Goal: Transaction & Acquisition: Purchase product/service

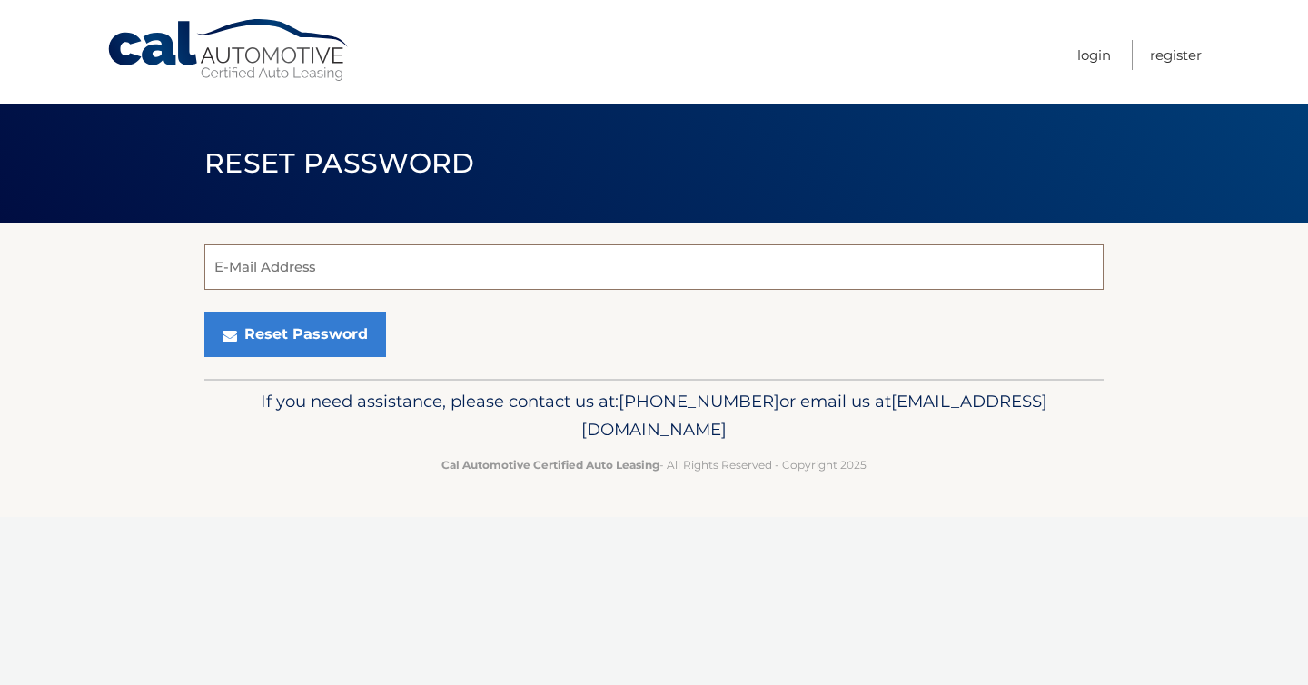
click at [451, 280] on input "E-Mail Address" at bounding box center [653, 266] width 899 height 45
type input "usmcorp4life@gmail.com"
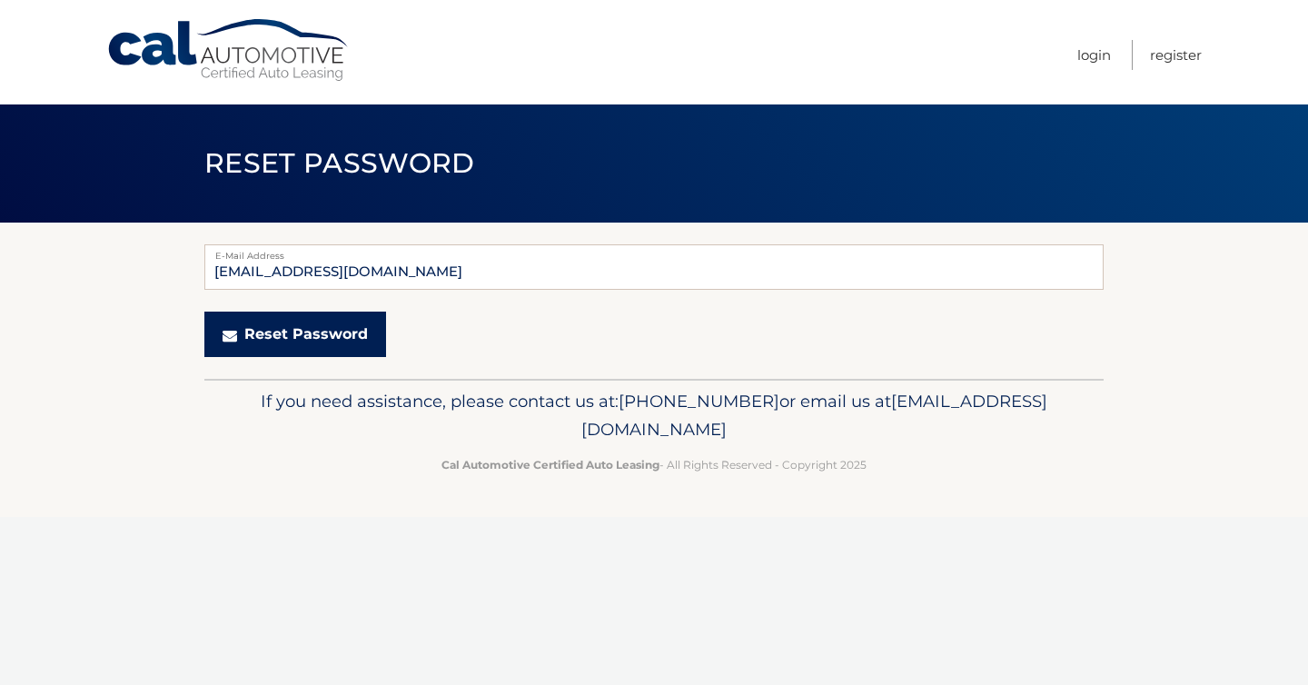
click at [339, 339] on button "Reset Password" at bounding box center [295, 334] width 182 height 45
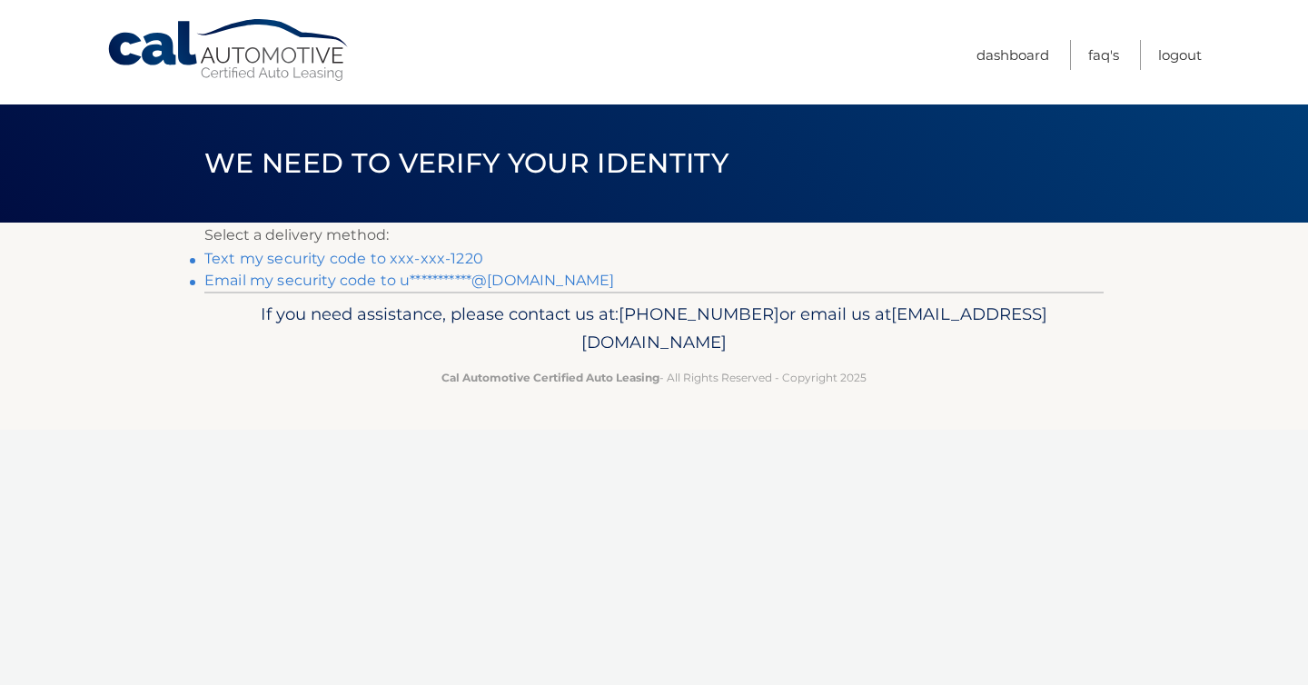
click at [443, 259] on link "Text my security code to xxx-xxx-1220" at bounding box center [343, 258] width 279 height 17
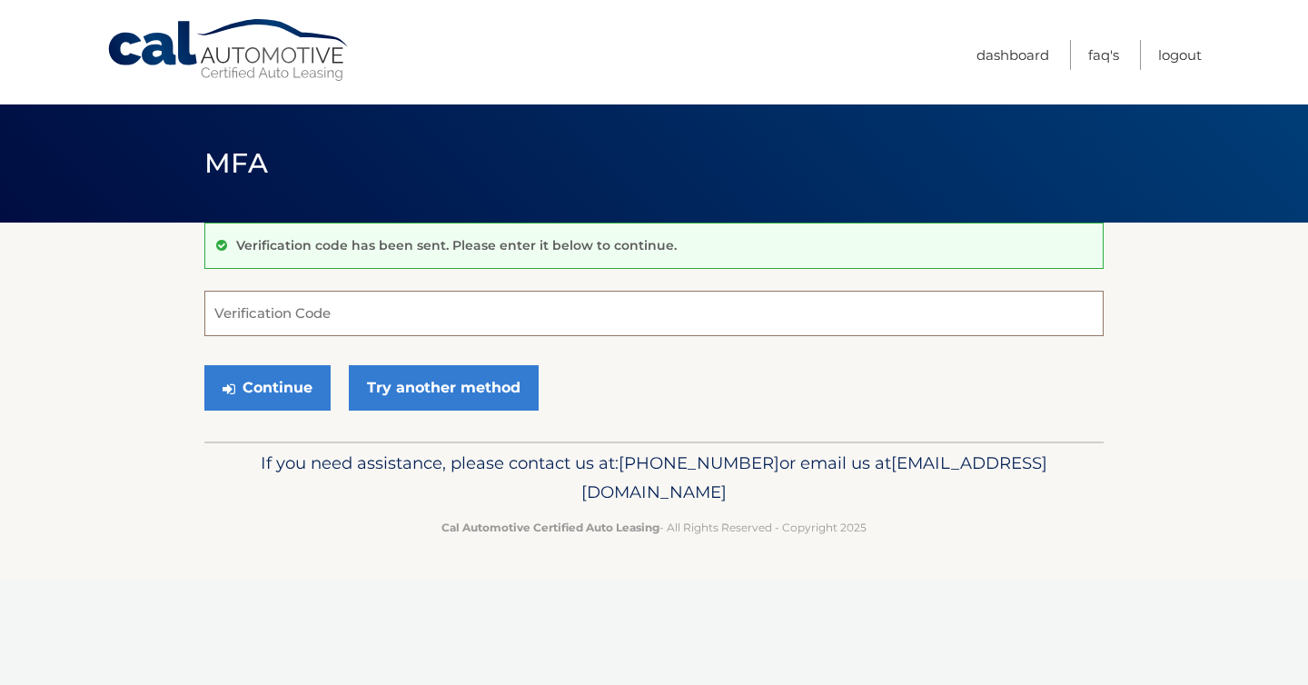
click at [322, 316] on input "Verification Code" at bounding box center [653, 313] width 899 height 45
type input "411399"
click at [272, 384] on button "Continue" at bounding box center [267, 387] width 126 height 45
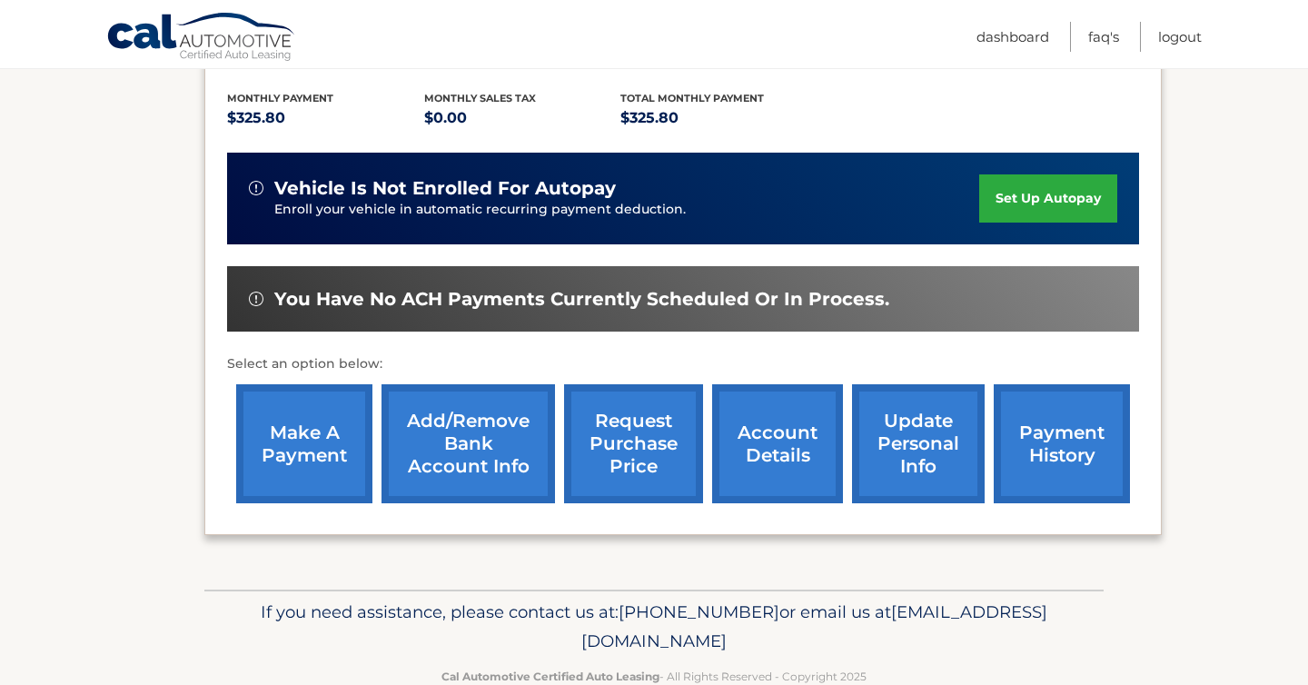
scroll to position [377, 0]
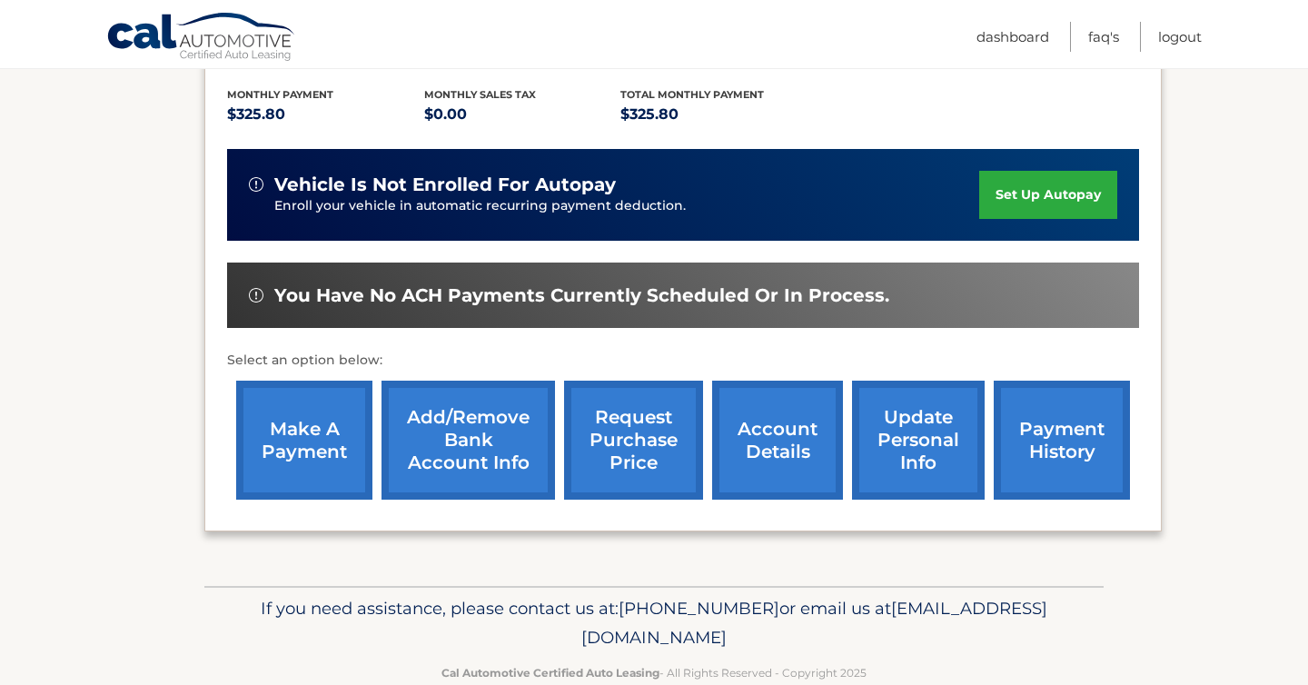
click at [330, 435] on link "make a payment" at bounding box center [304, 440] width 136 height 119
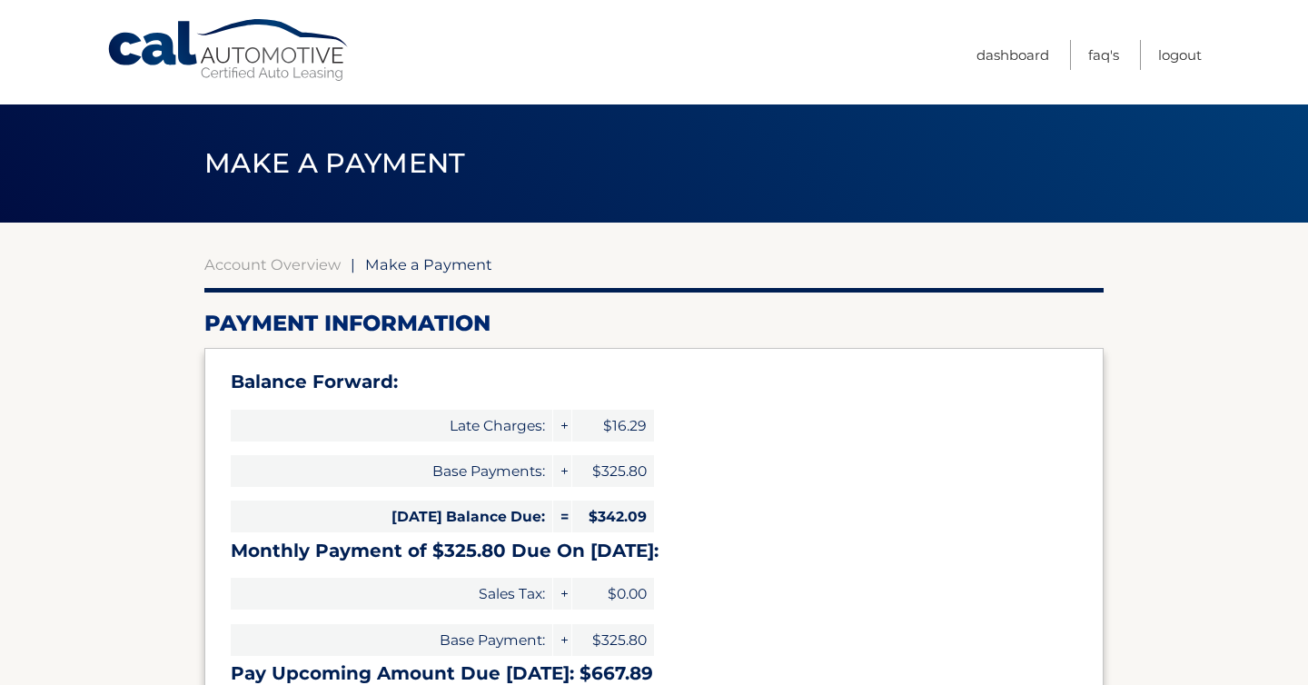
select select "OTIwZTI3MWItMjI3Mi00MDFkLThlMzYtMTc5MzBkOWJjMDVk"
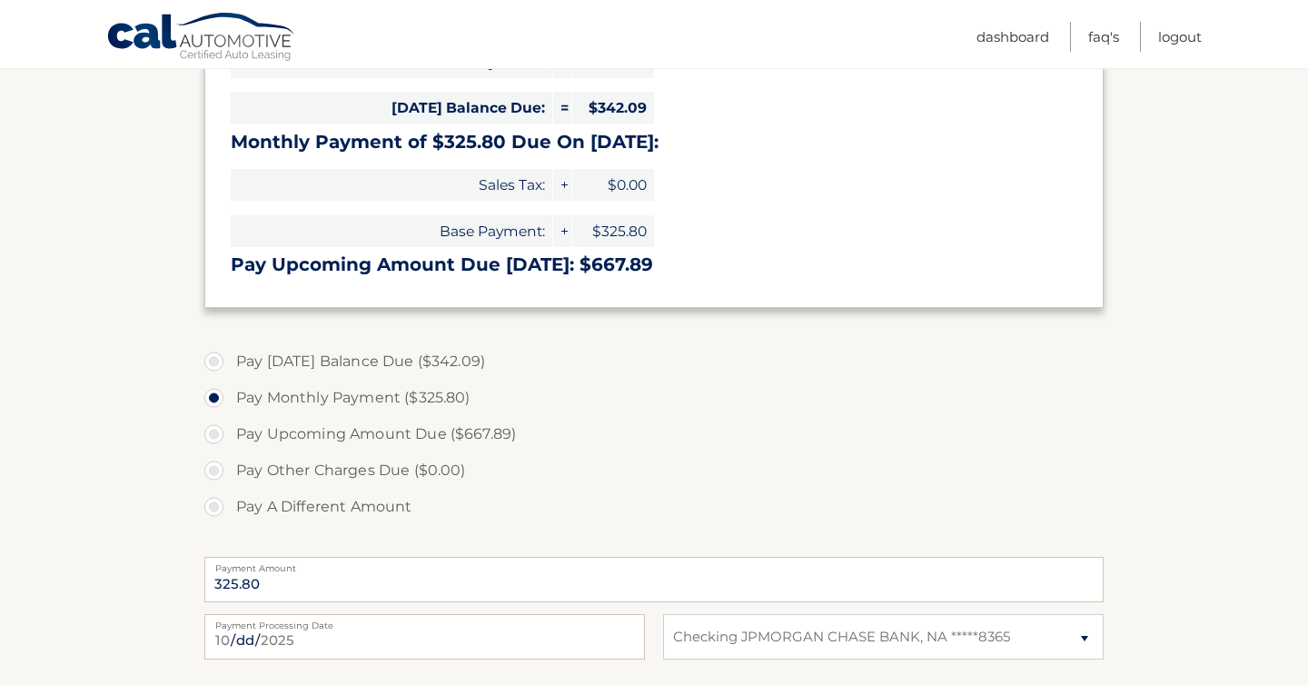
scroll to position [411, 0]
click at [213, 355] on label "Pay [DATE] Balance Due ($342.09)" at bounding box center [653, 360] width 899 height 36
click at [213, 355] on input "Pay [DATE] Balance Due ($342.09)" at bounding box center [221, 356] width 18 height 29
radio input "true"
type input "342.09"
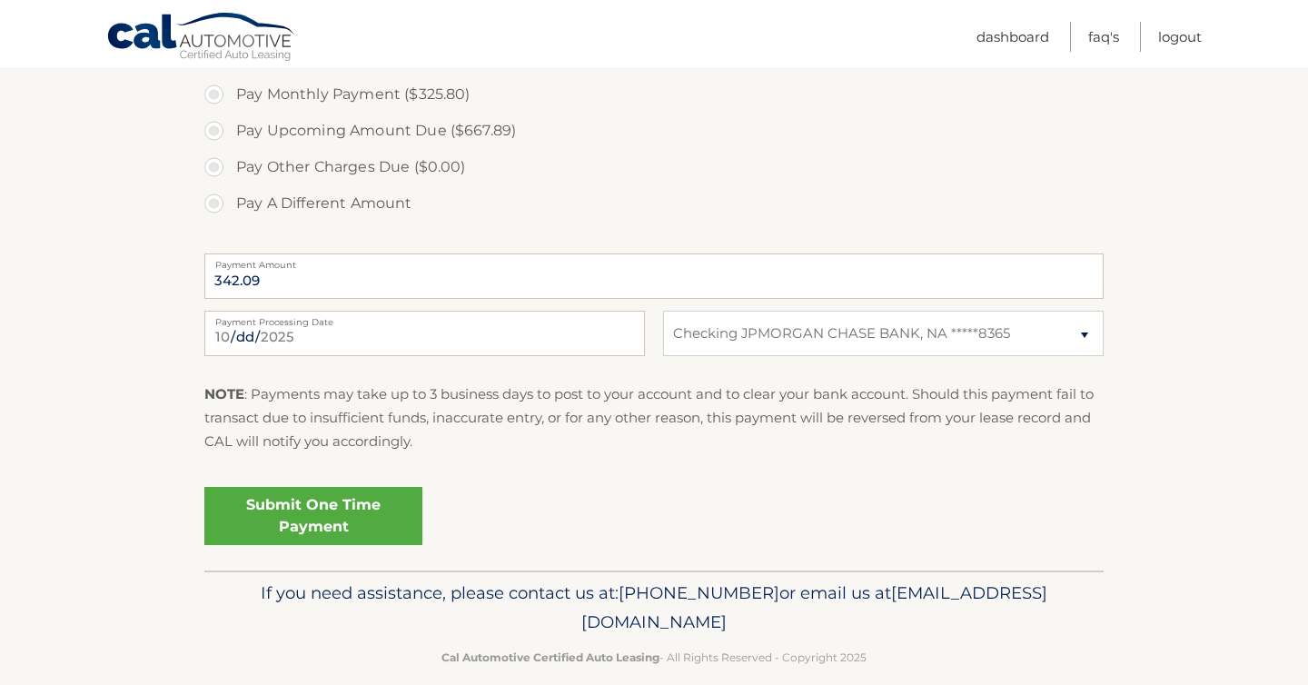
scroll to position [736, 0]
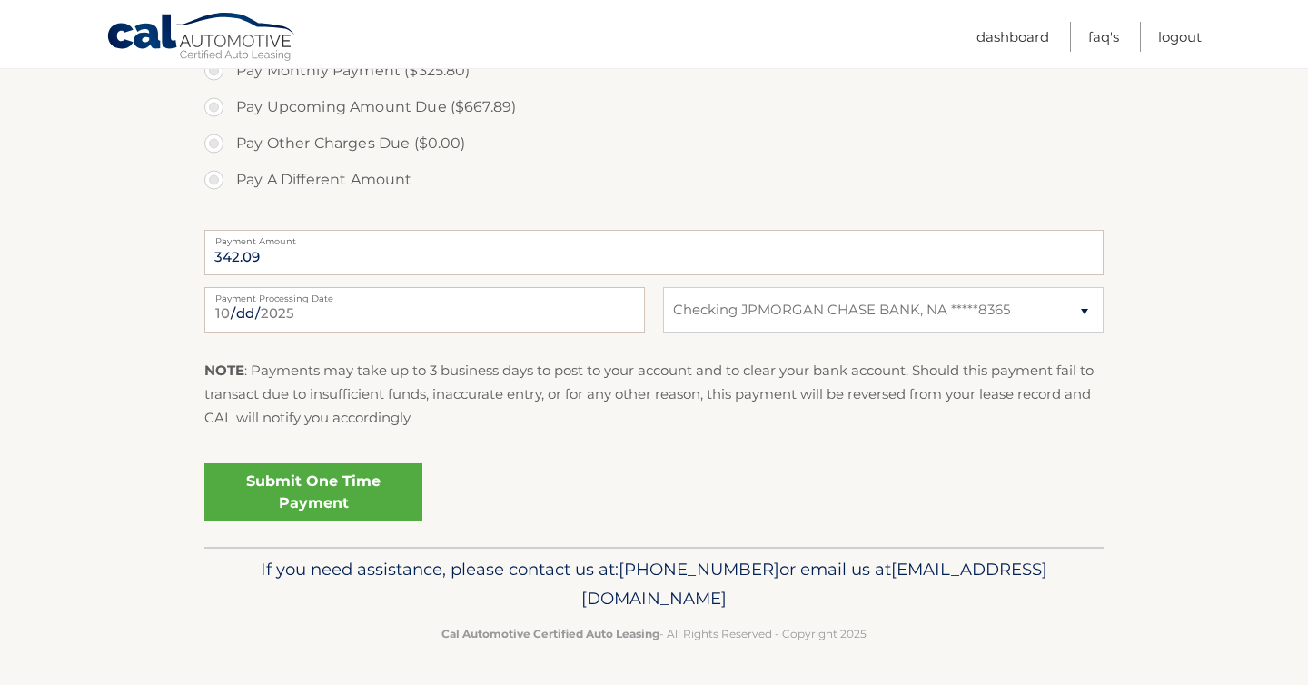
click at [324, 492] on link "Submit One Time Payment" at bounding box center [313, 492] width 218 height 58
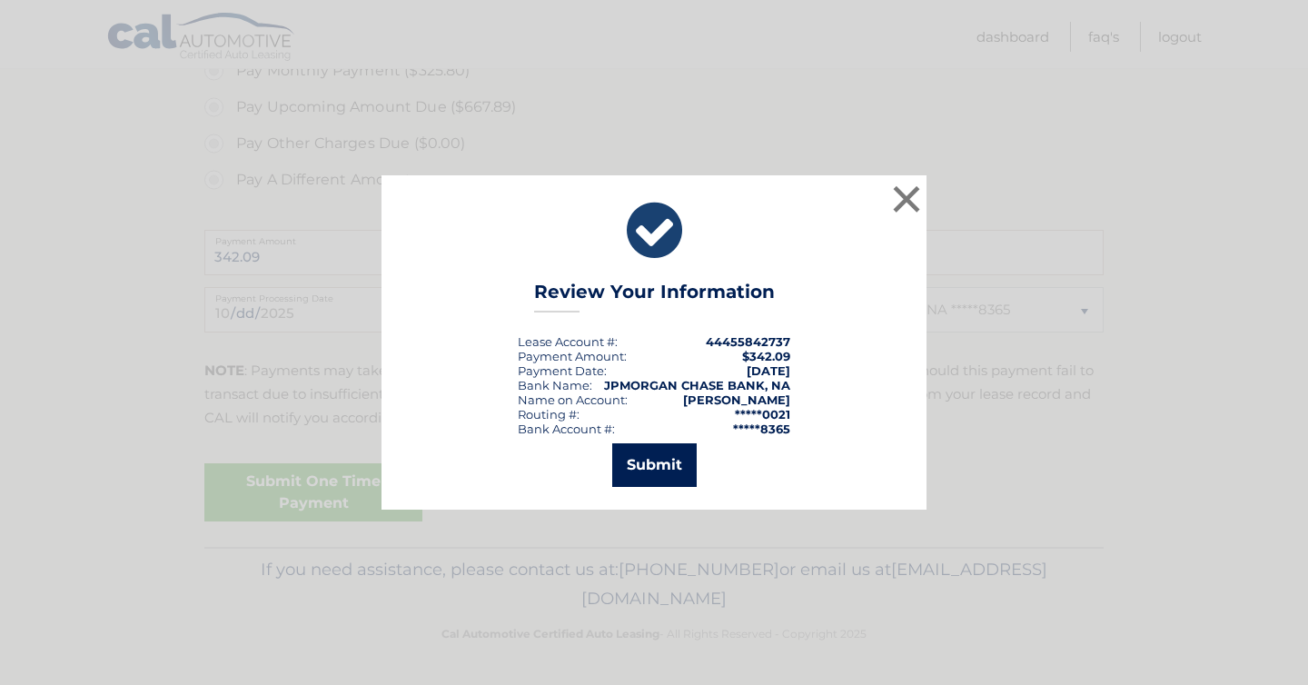
click at [668, 464] on button "Submit" at bounding box center [654, 465] width 84 height 44
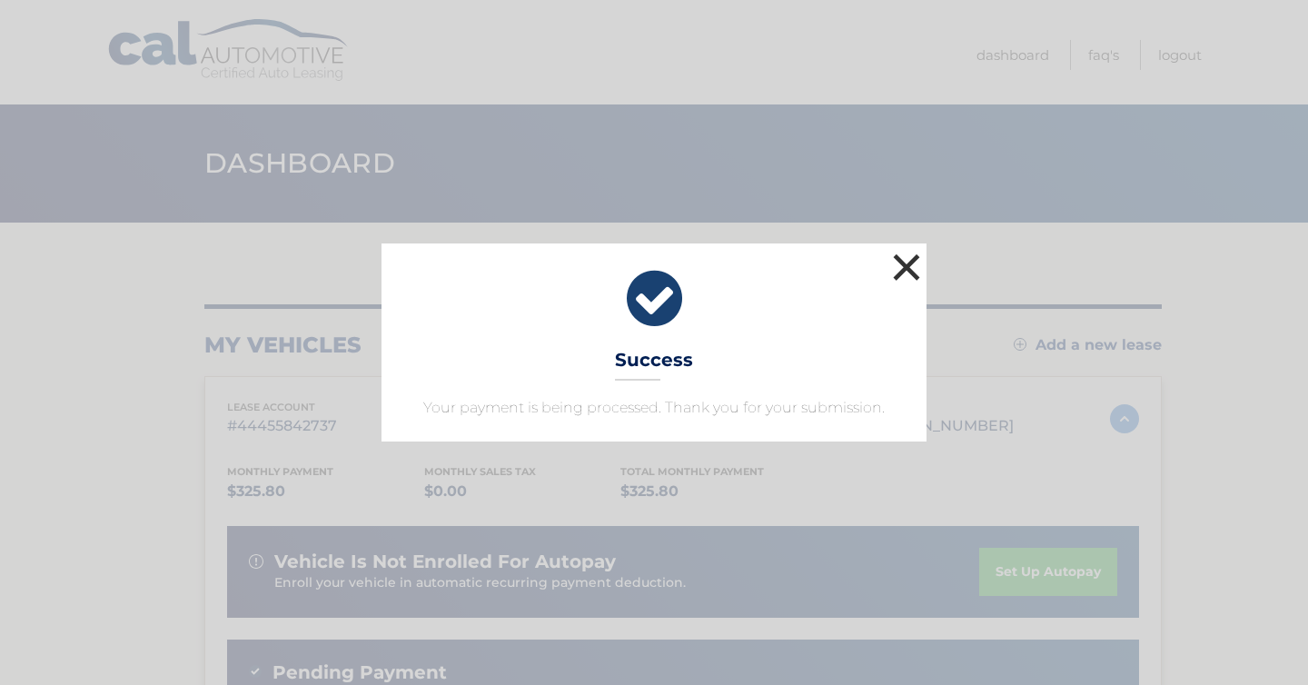
click at [907, 268] on button "×" at bounding box center [906, 267] width 36 height 36
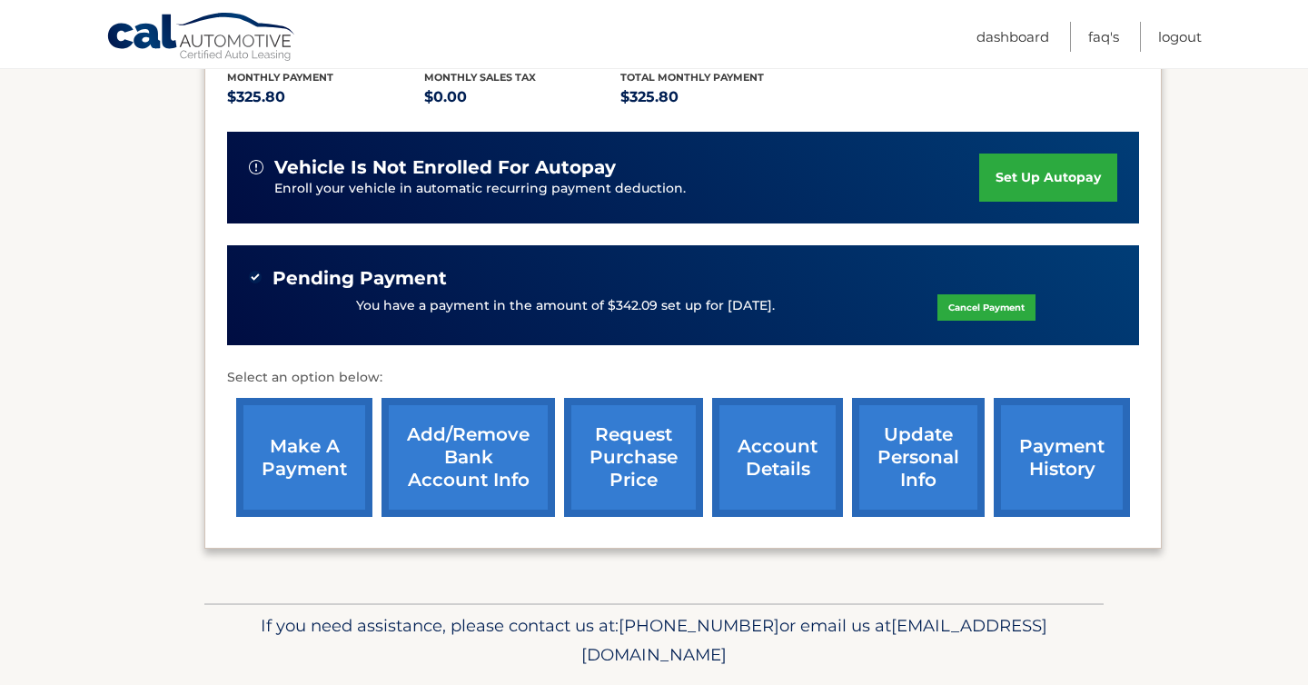
scroll to position [406, 0]
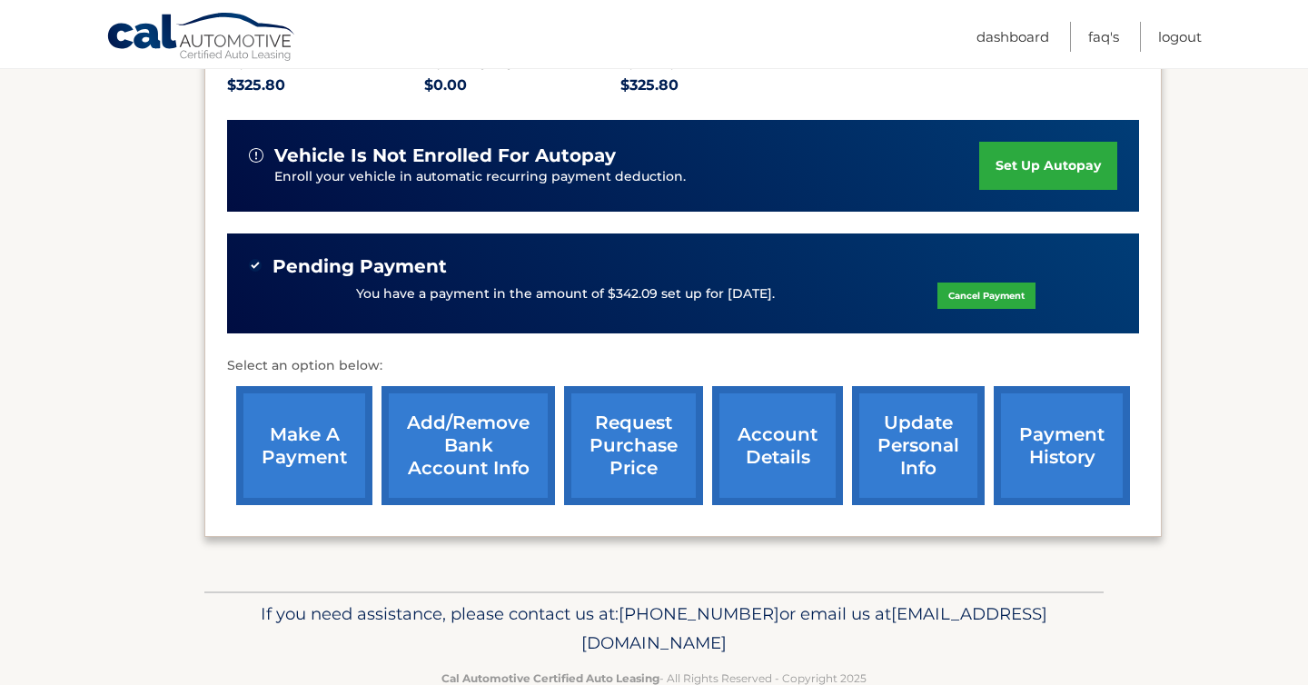
click at [304, 435] on link "make a payment" at bounding box center [304, 445] width 136 height 119
click at [1188, 35] on link "Logout" at bounding box center [1180, 37] width 44 height 30
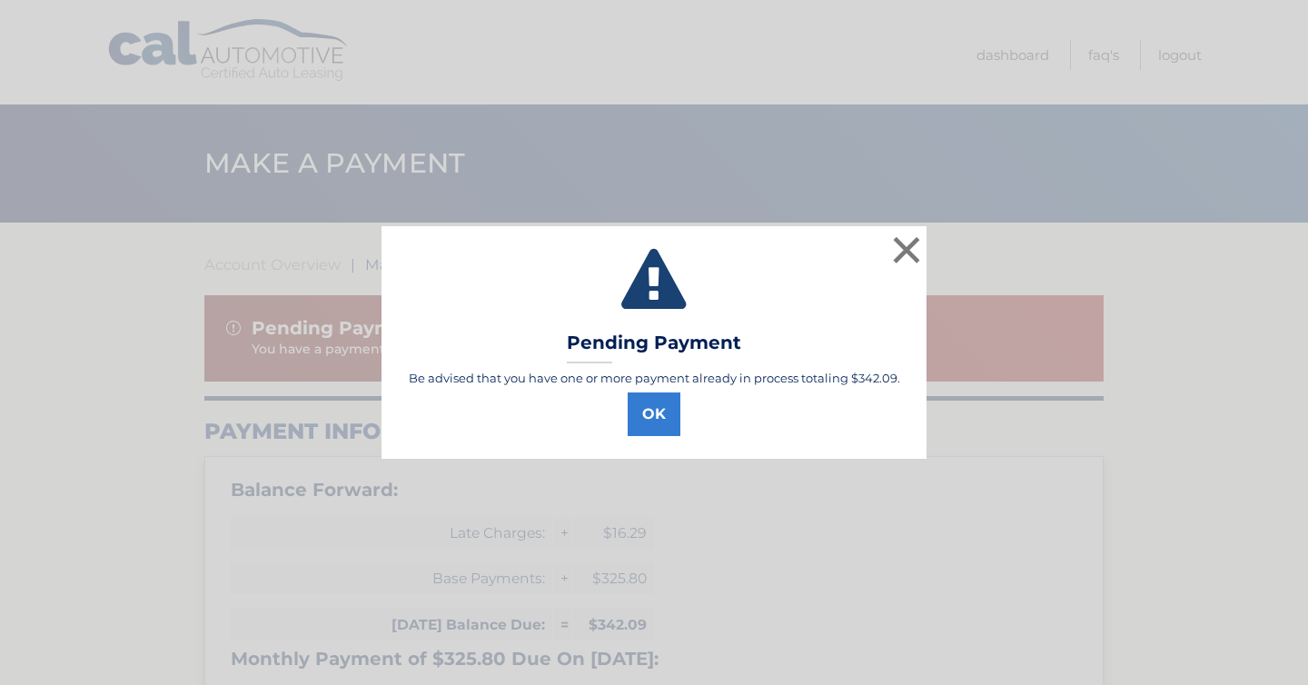
select select "OTIwZTI3MWItMjI3Mi00MDFkLThlMzYtMTc5MzBkOWJjMDVk"
click at [304, 435] on div "× Pending Payment Be advised that you have one or more payment already in proce…" at bounding box center [654, 342] width 1294 height 233
